Goal: Transaction & Acquisition: Purchase product/service

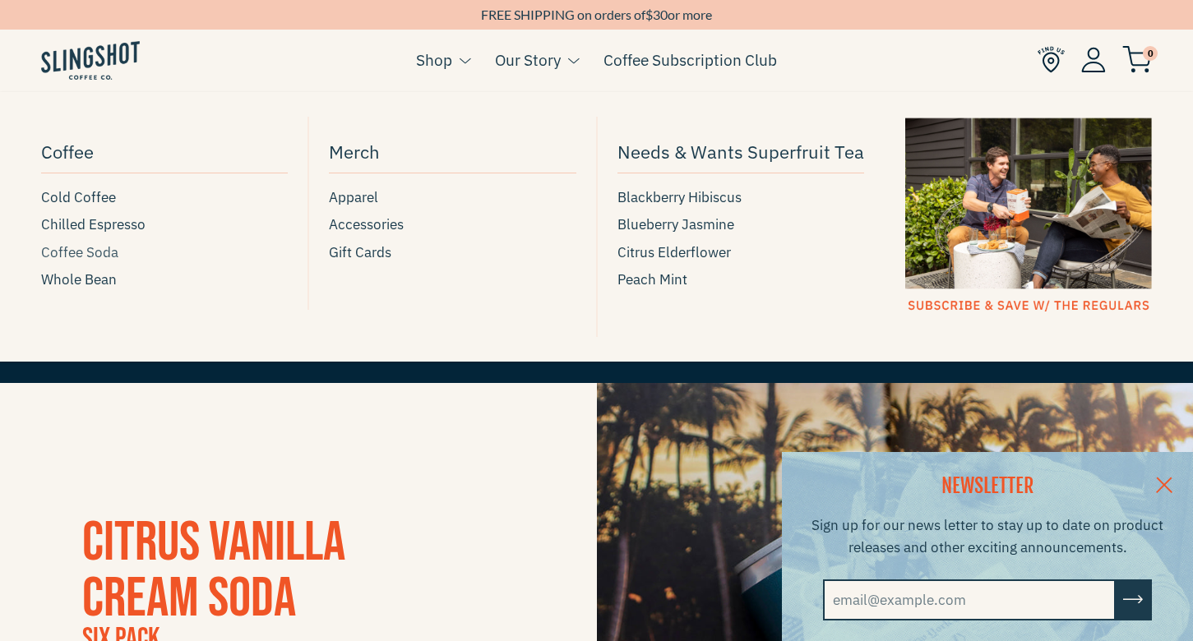
click at [102, 256] on span "Coffee Soda" at bounding box center [79, 253] width 77 height 22
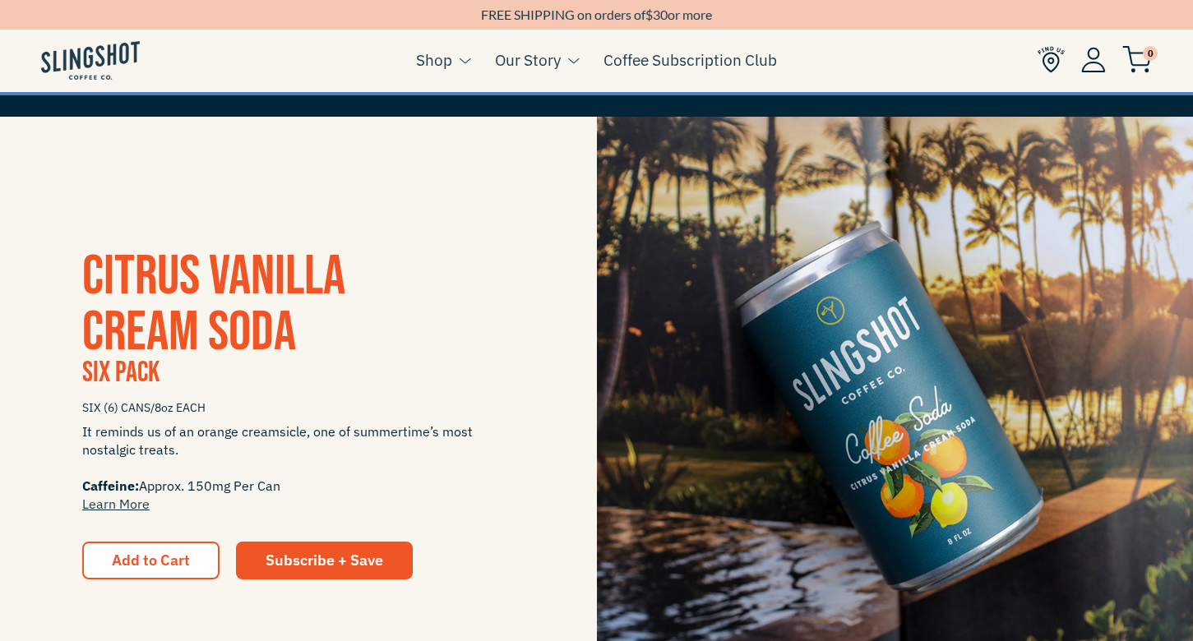
scroll to position [303, 0]
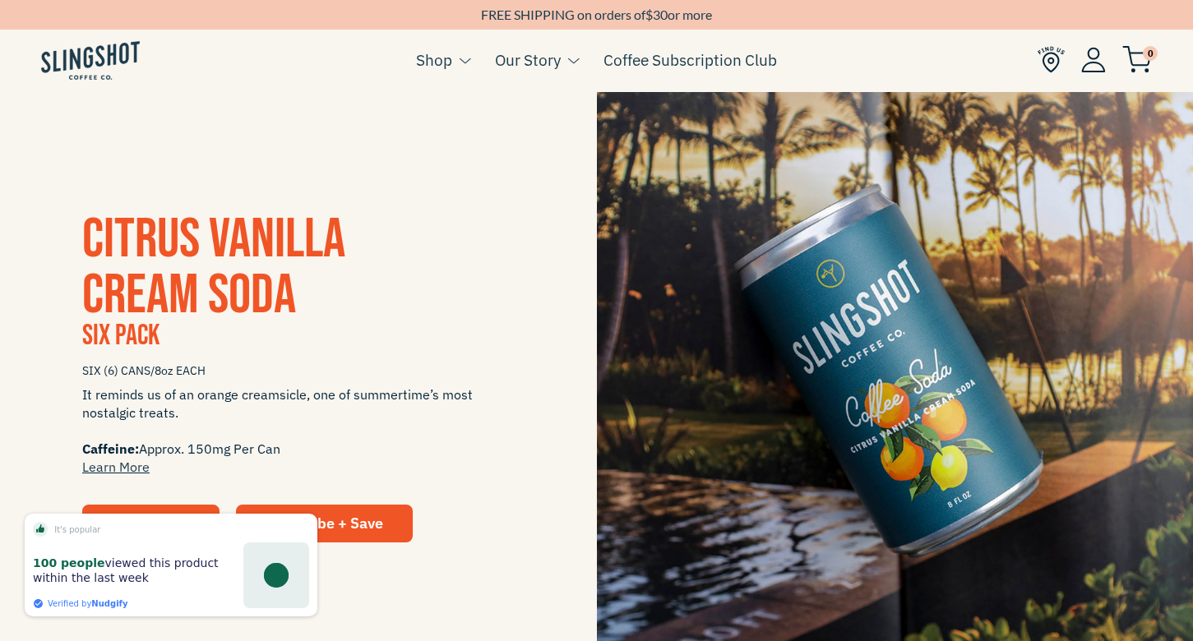
click at [148, 507] on button "Add to Cart" at bounding box center [150, 524] width 137 height 38
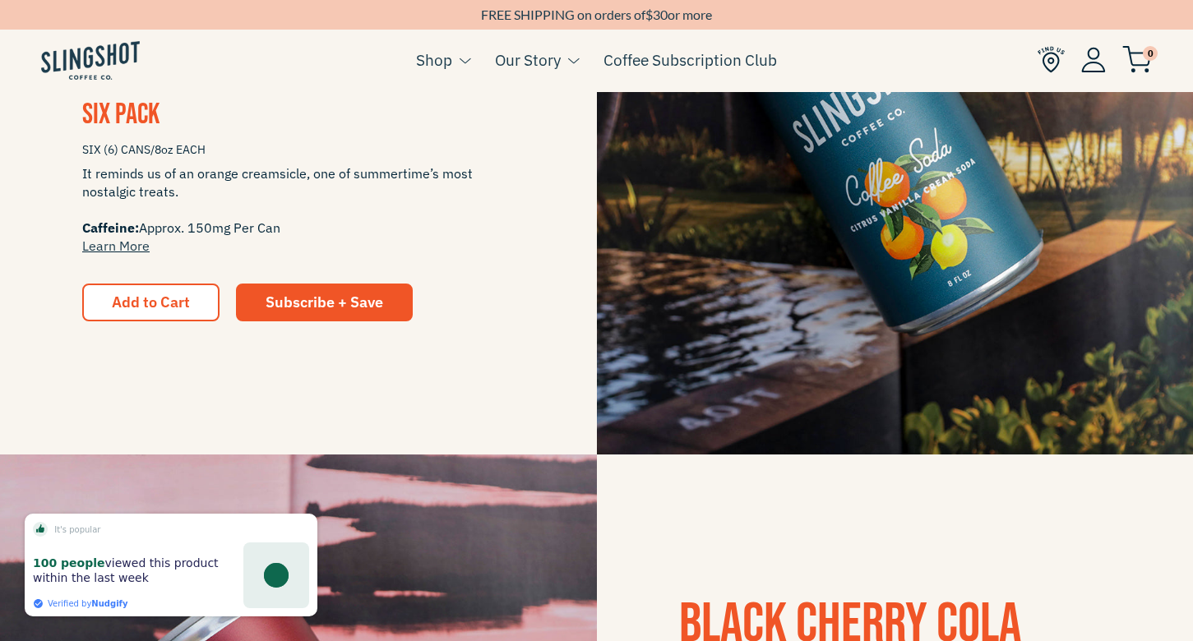
scroll to position [542, 0]
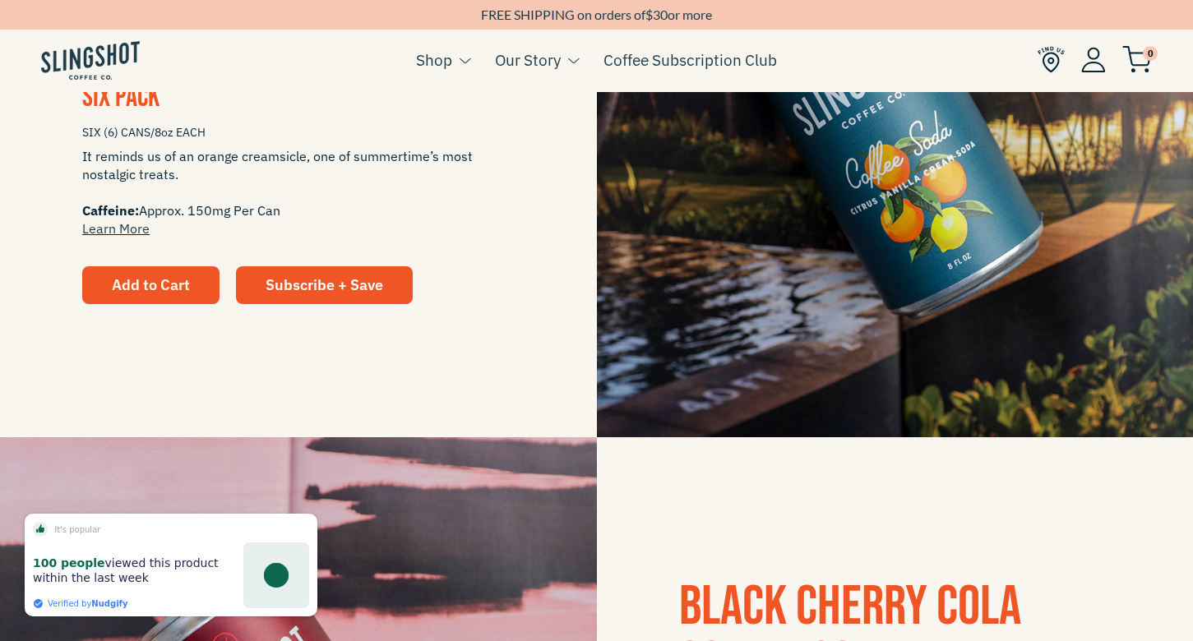
click at [167, 266] on button "Add to Cart" at bounding box center [150, 285] width 137 height 38
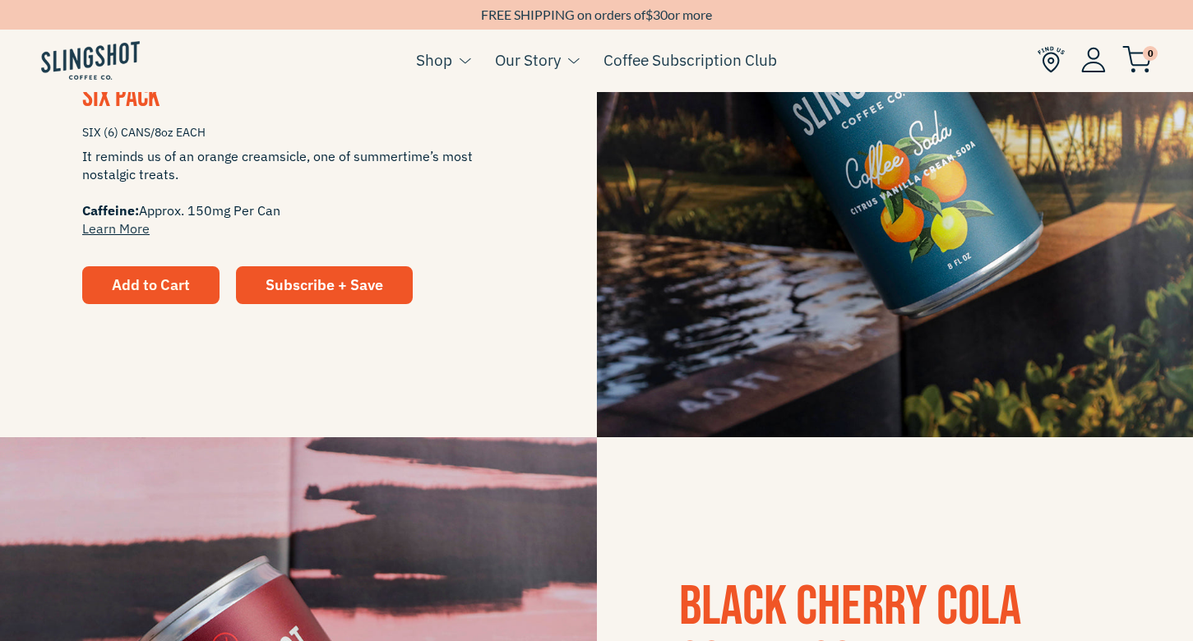
click at [121, 267] on button "Add to Cart" at bounding box center [150, 285] width 137 height 38
click at [121, 286] on span "Add to Cart" at bounding box center [151, 284] width 78 height 19
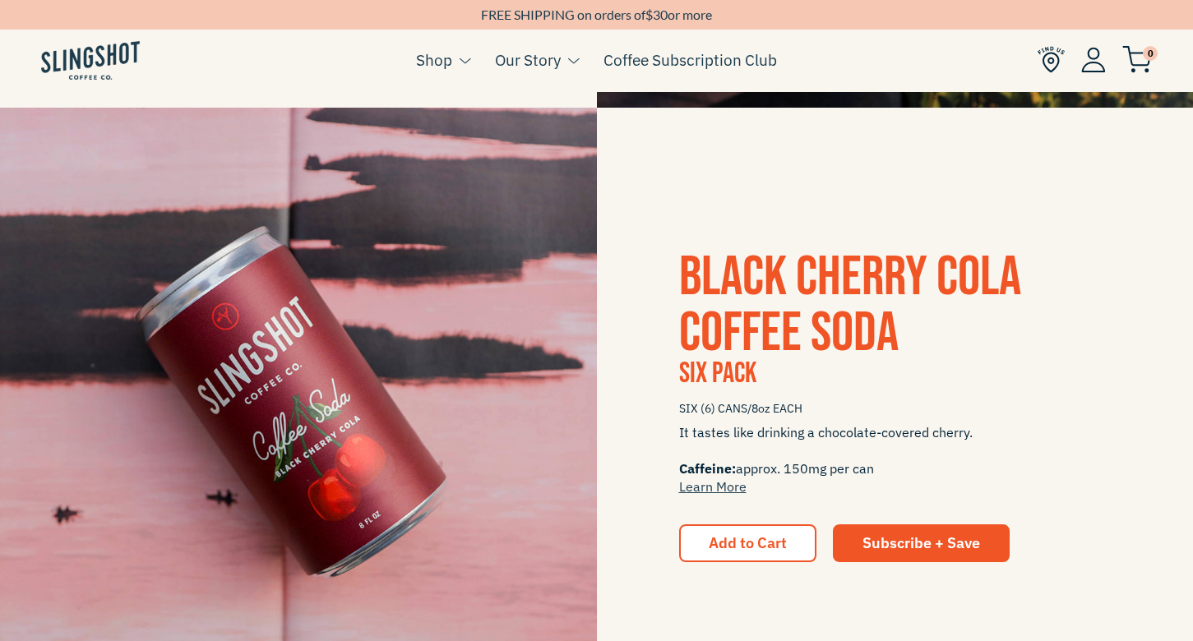
scroll to position [896, 0]
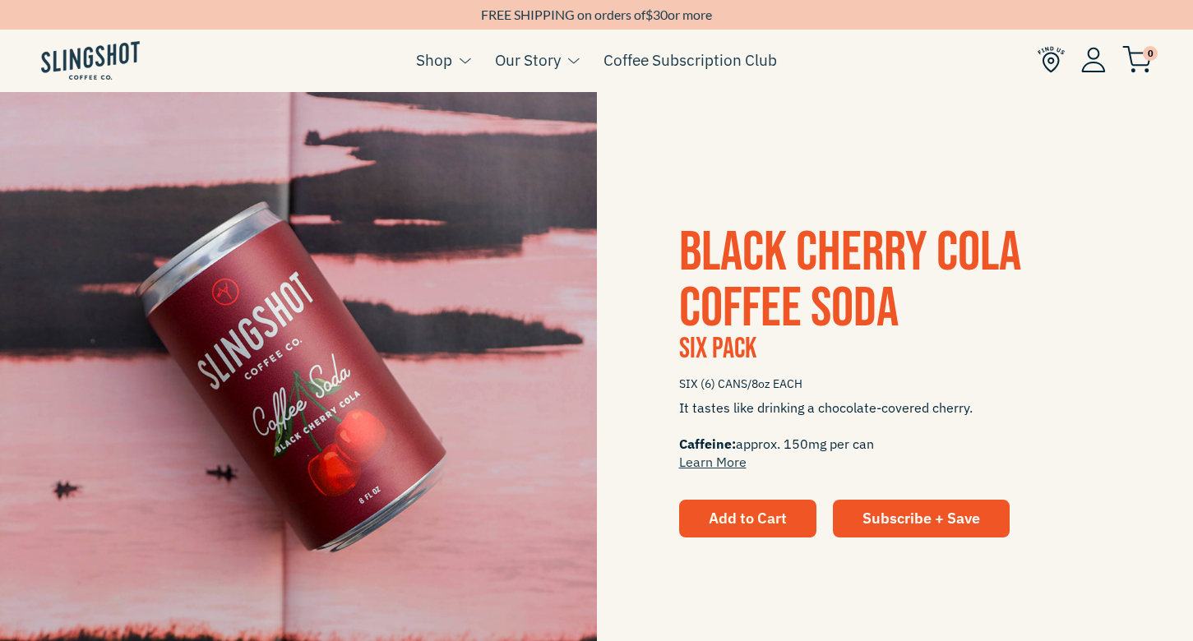
click at [761, 500] on button "Add to Cart" at bounding box center [747, 519] width 137 height 38
click at [759, 532] on button "Add to Cart" at bounding box center [747, 519] width 137 height 38
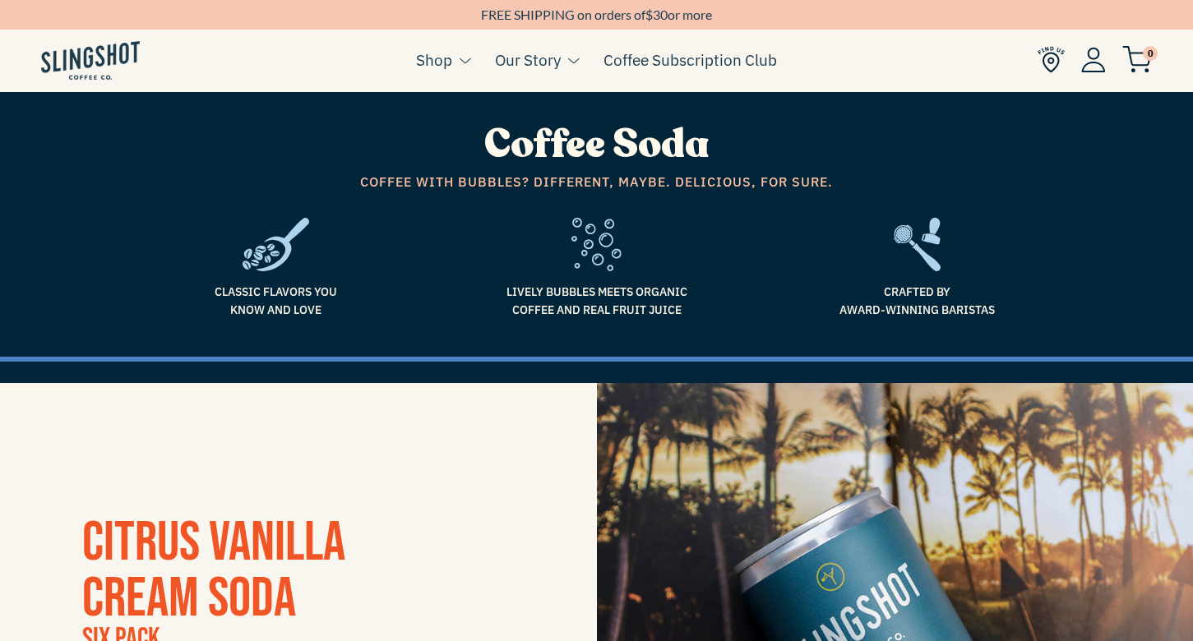
scroll to position [0, 0]
click at [578, 16] on div "FREE SHIPPING on orders of $ 30 or more" at bounding box center [596, 15] width 1193 height 16
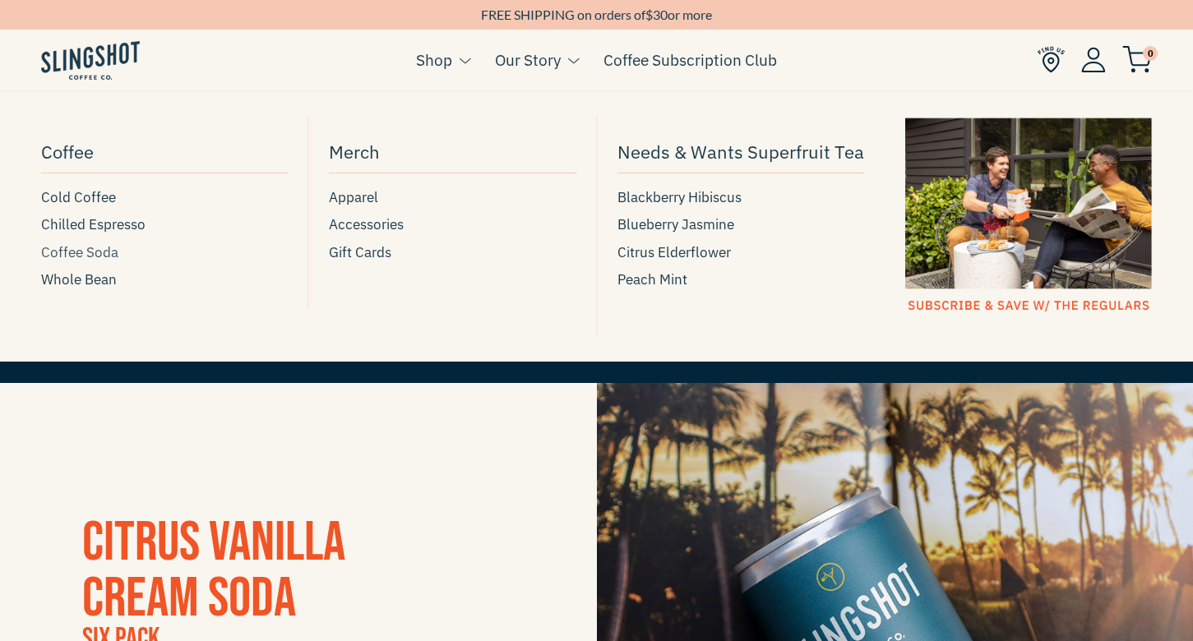
click at [76, 254] on span "Coffee Soda" at bounding box center [79, 253] width 77 height 22
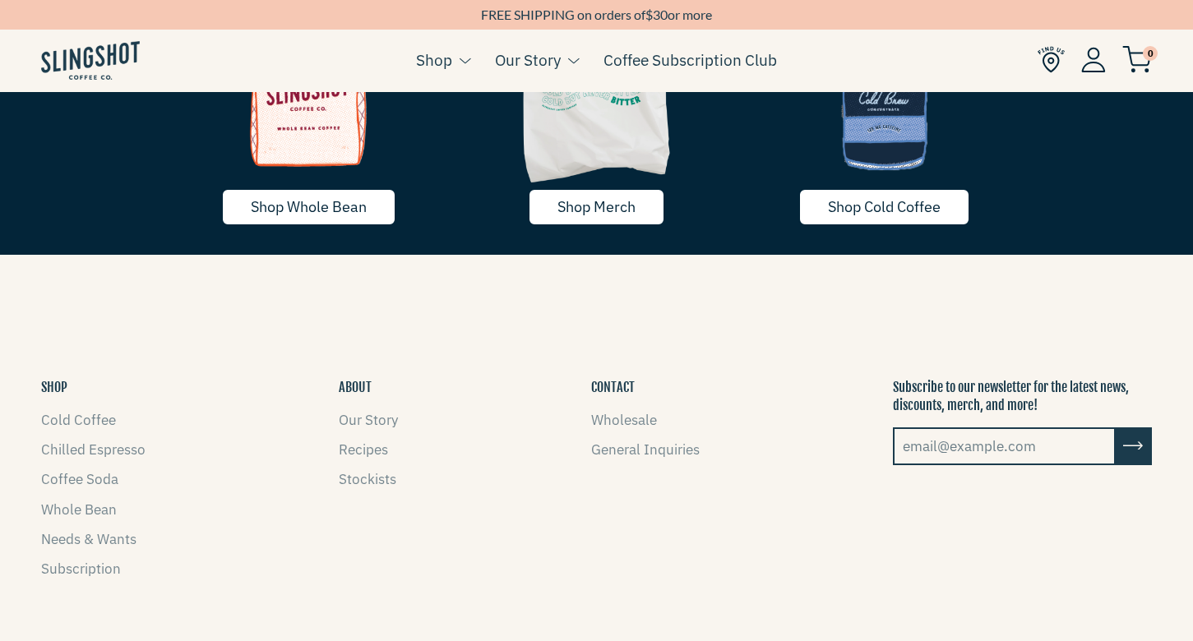
scroll to position [2913, 0]
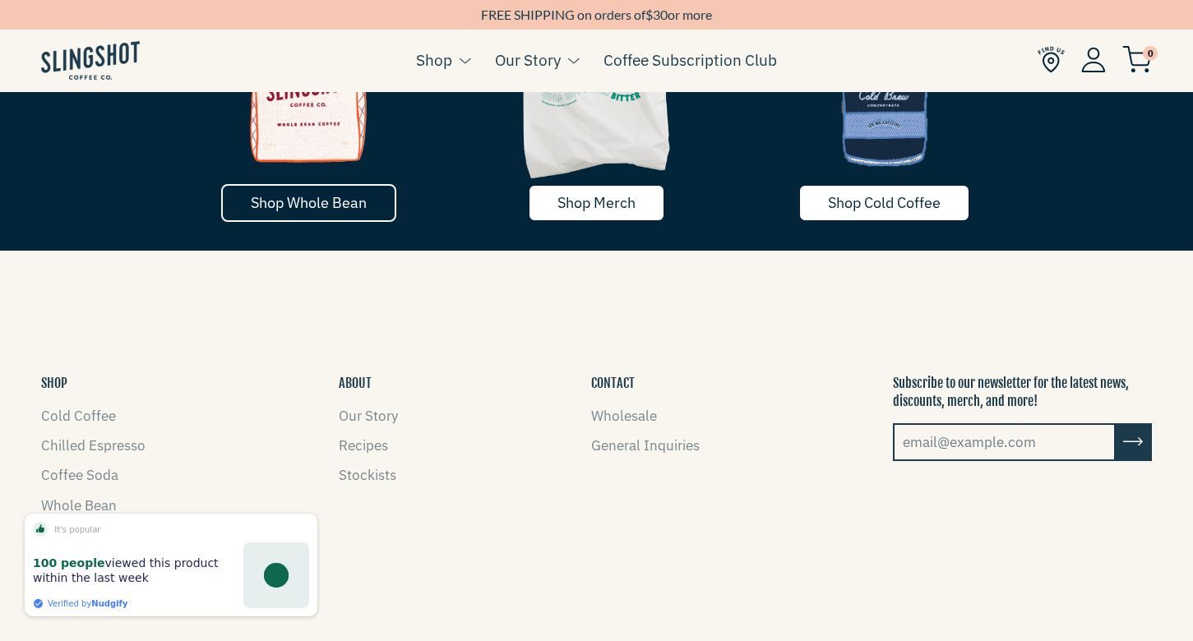
click at [359, 219] on link "Shop Whole Bean" at bounding box center [308, 203] width 175 height 38
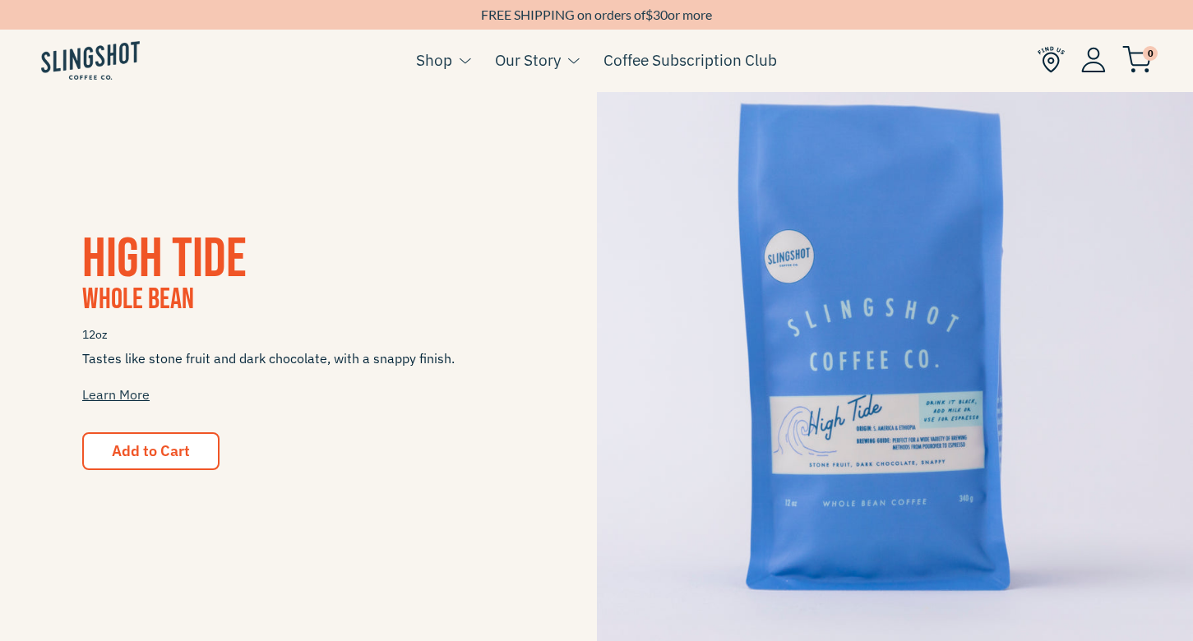
scroll to position [309, 0]
click at [155, 457] on span "Add to Cart" at bounding box center [151, 450] width 78 height 19
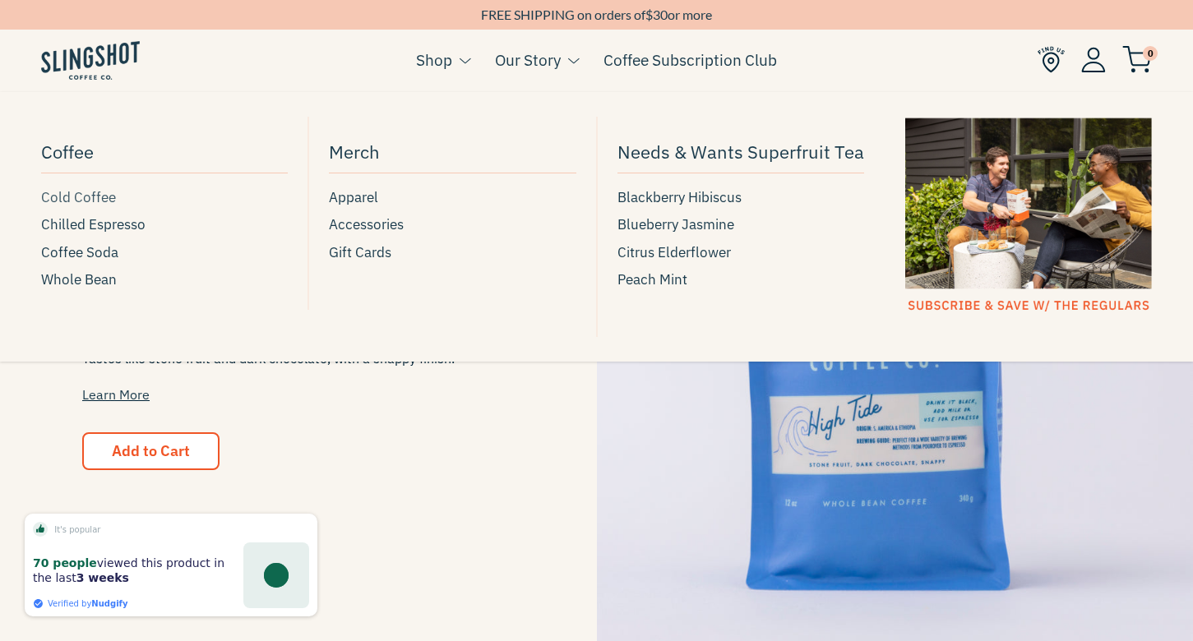
click at [101, 200] on span "Cold Coffee" at bounding box center [78, 198] width 75 height 22
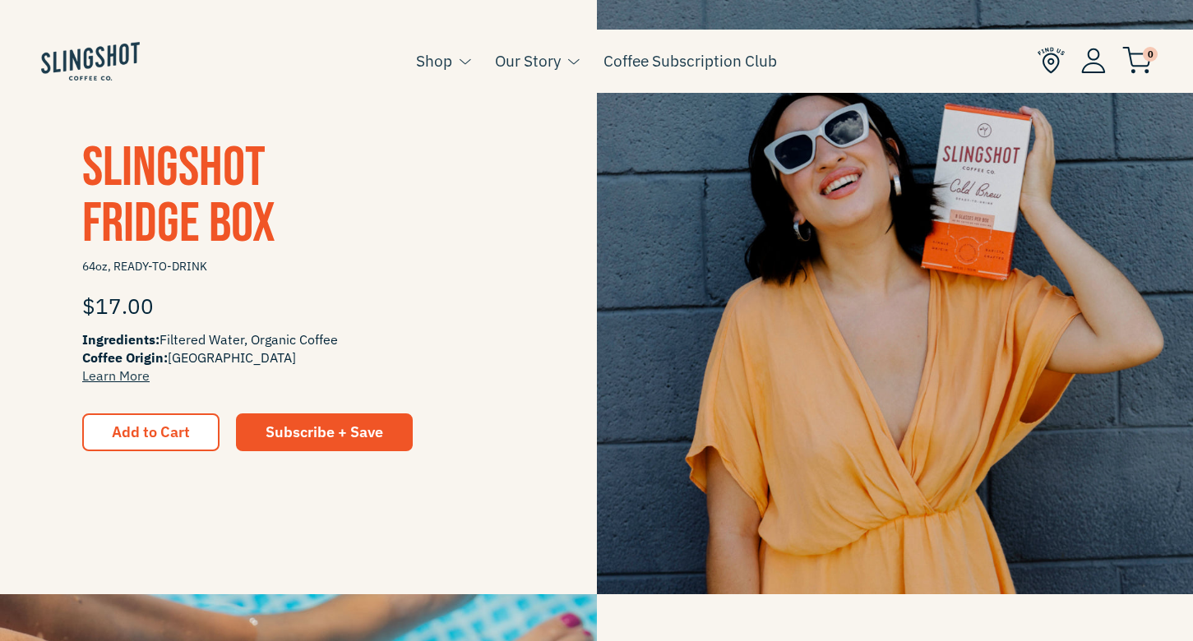
scroll to position [555, 0]
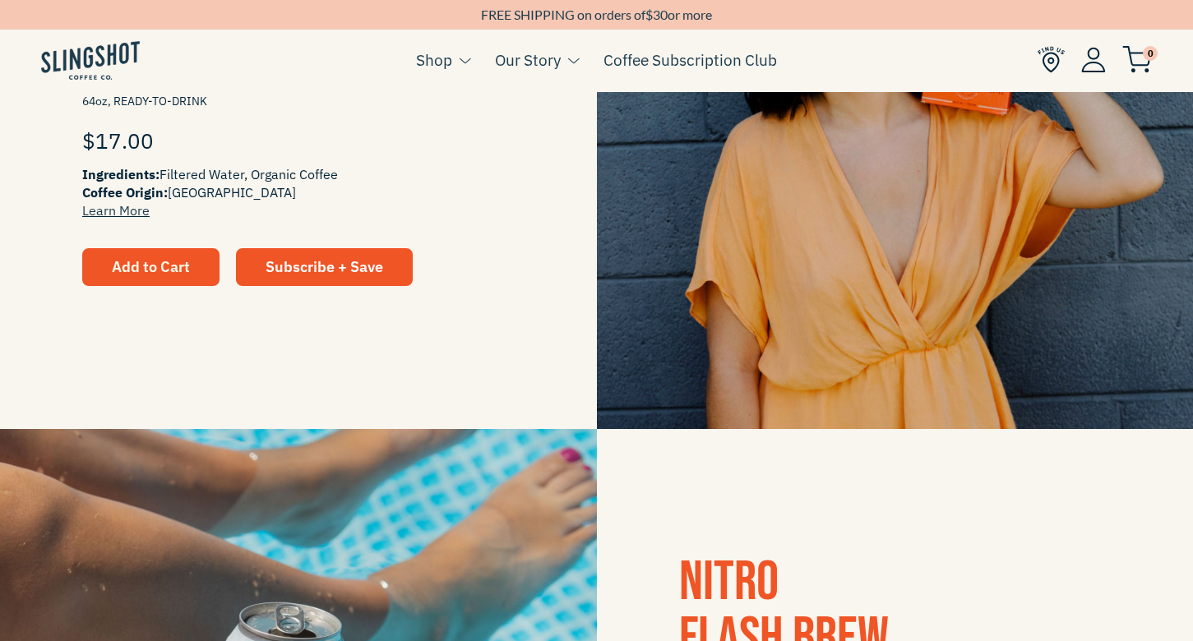
click at [168, 268] on span "Add to Cart" at bounding box center [151, 266] width 78 height 19
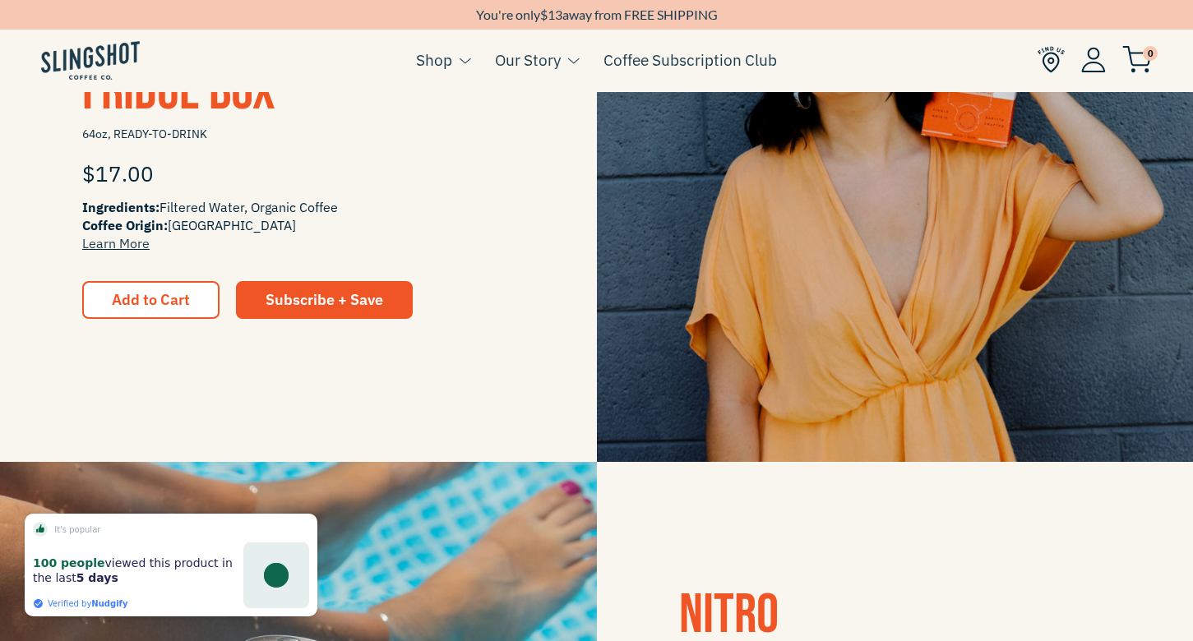
scroll to position [527, 0]
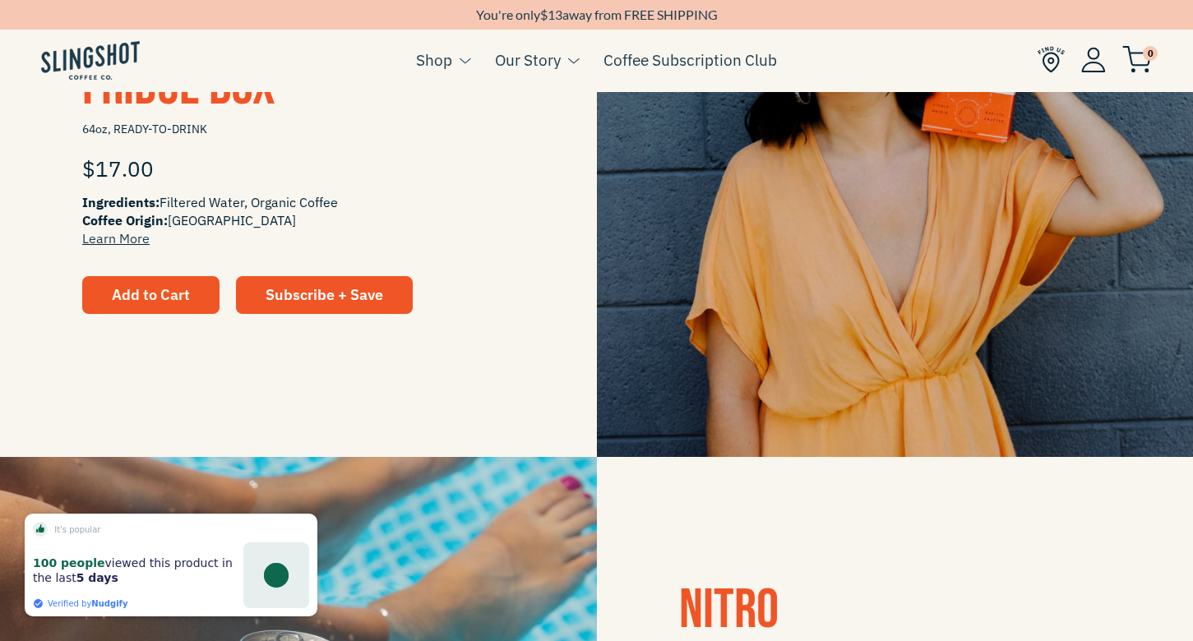
click at [173, 288] on span "Add to Cart" at bounding box center [151, 295] width 78 height 15
click at [1143, 70] on img at bounding box center [1137, 59] width 30 height 27
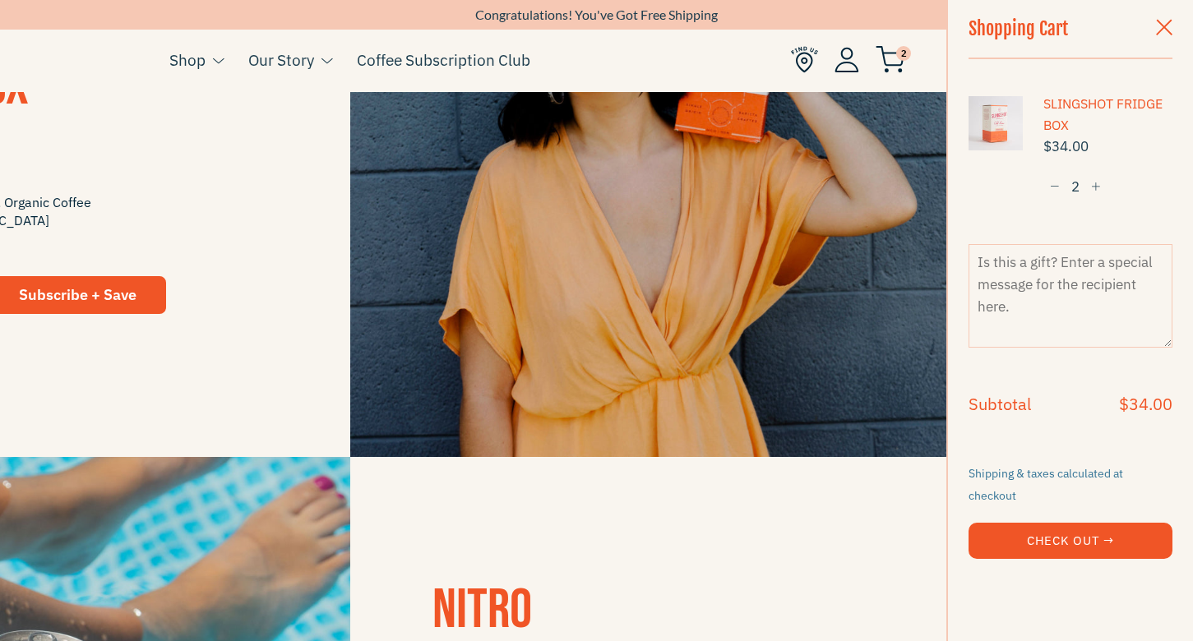
click at [1053, 187] on span "button" at bounding box center [1055, 188] width 10 height 12
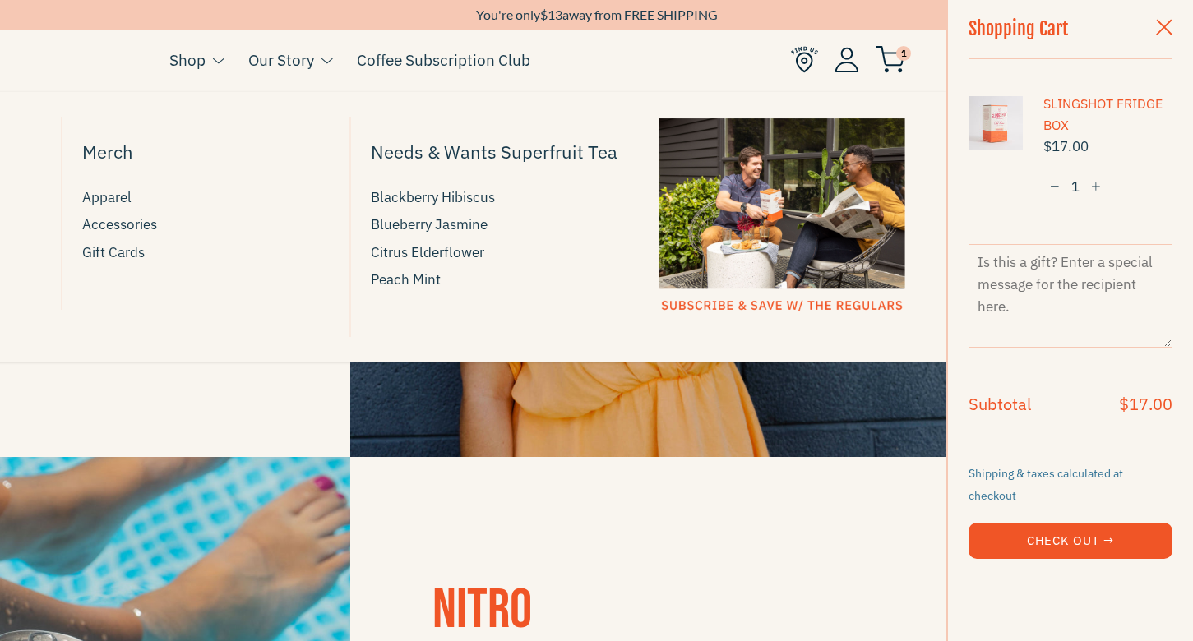
click at [179, 58] on link "Shop" at bounding box center [187, 60] width 36 height 25
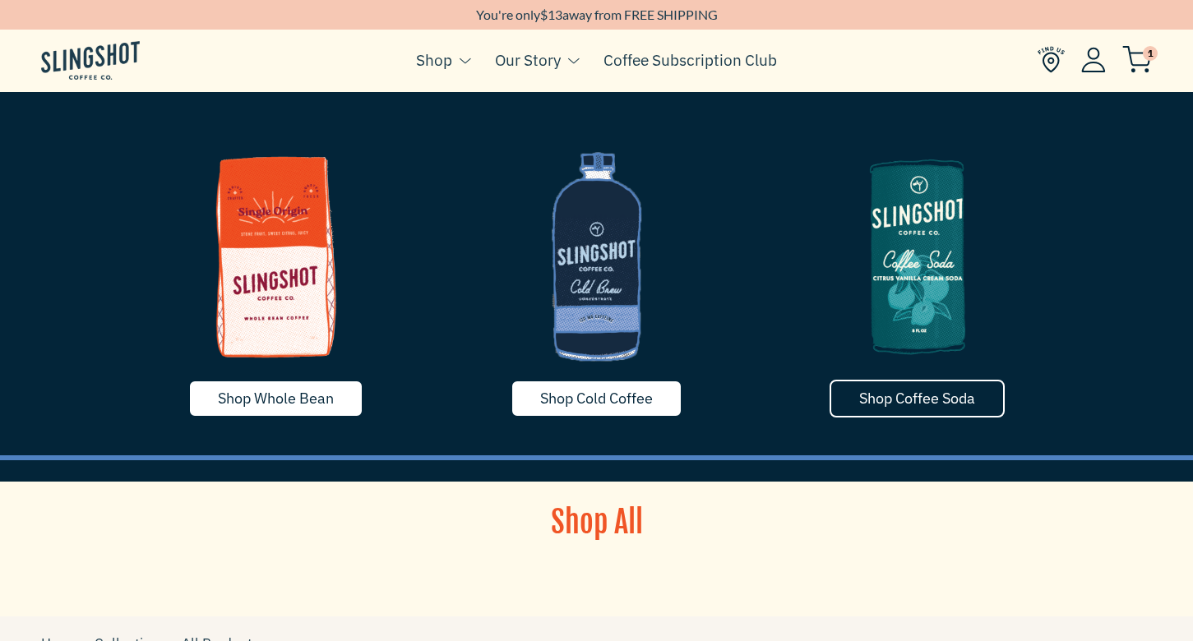
click at [840, 418] on link "Shop Coffee Soda" at bounding box center [916, 399] width 175 height 38
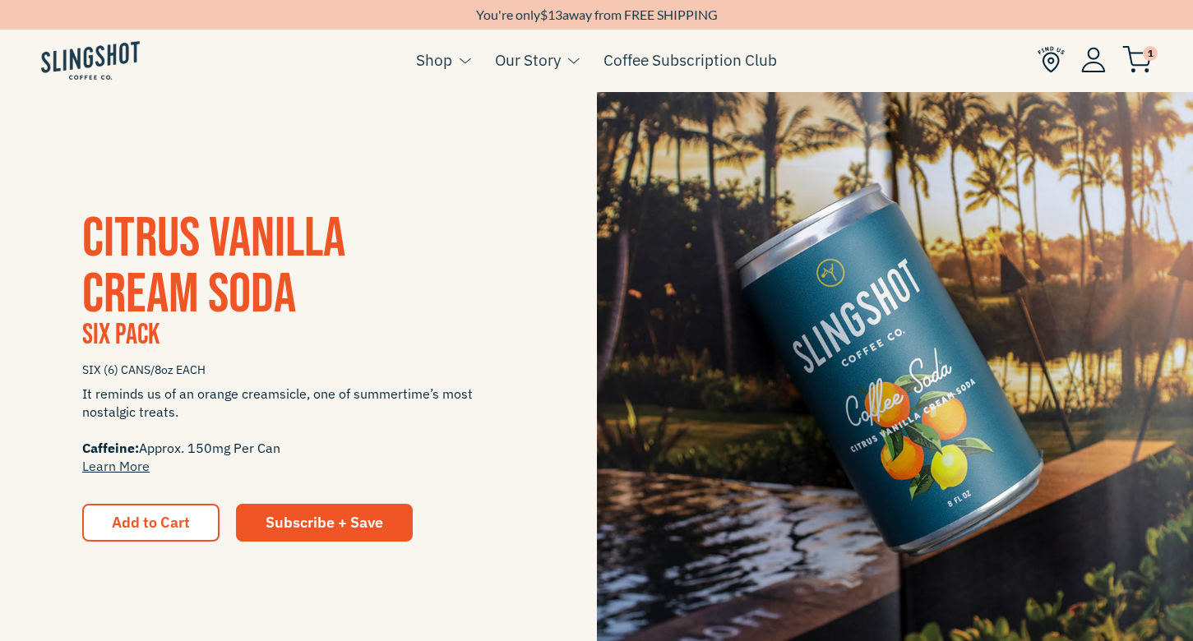
scroll to position [306, 0]
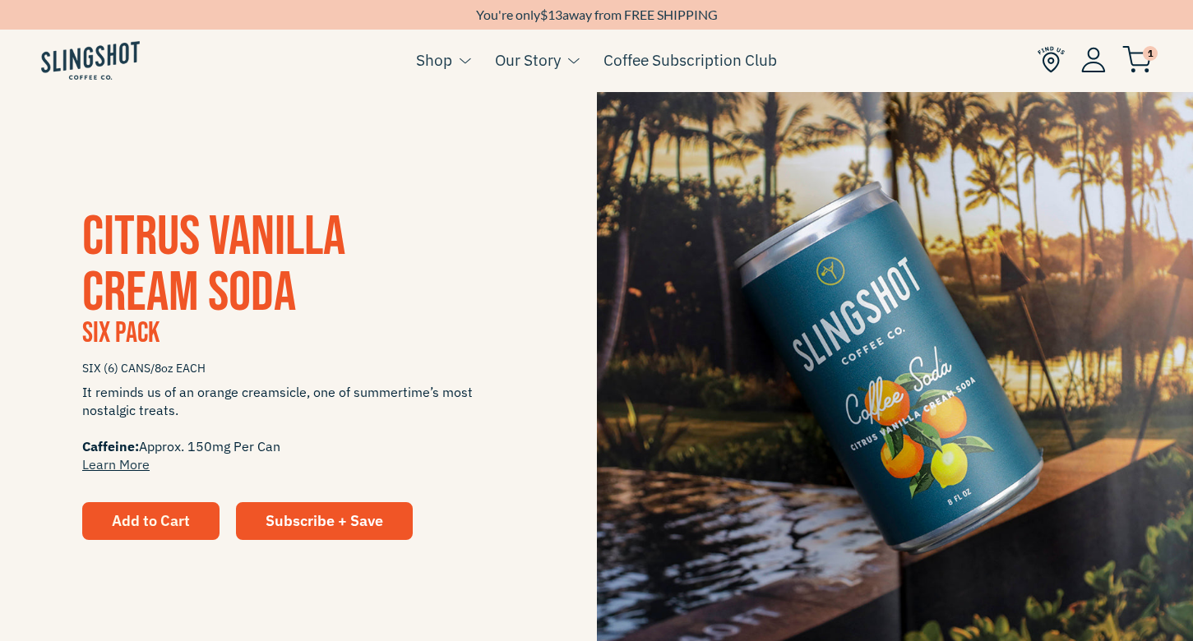
click at [175, 511] on span "Add to Cart" at bounding box center [151, 520] width 78 height 19
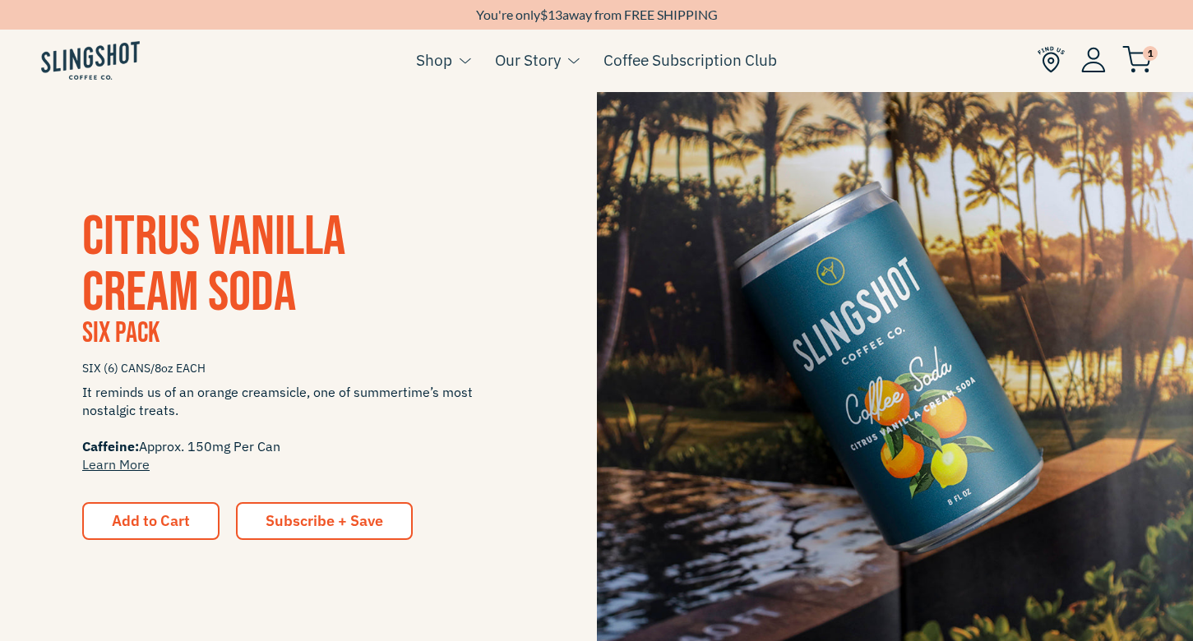
click at [260, 519] on link "Subscribe + Save" at bounding box center [324, 521] width 177 height 38
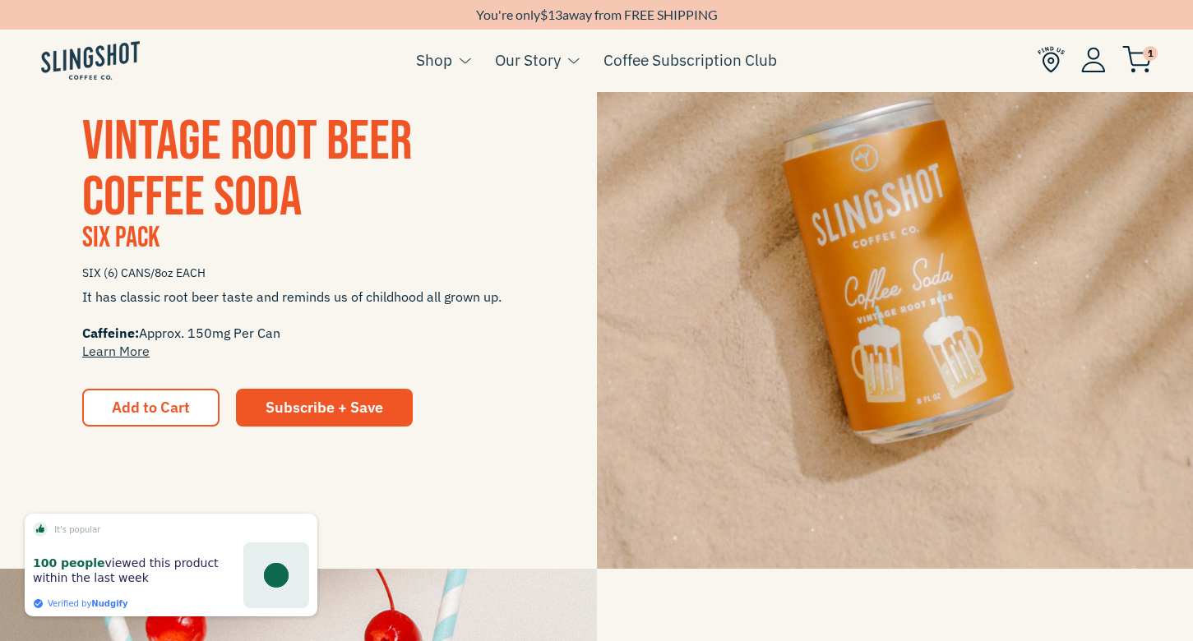
scroll to position [1604, 0]
